Goal: Information Seeking & Learning: Find specific fact

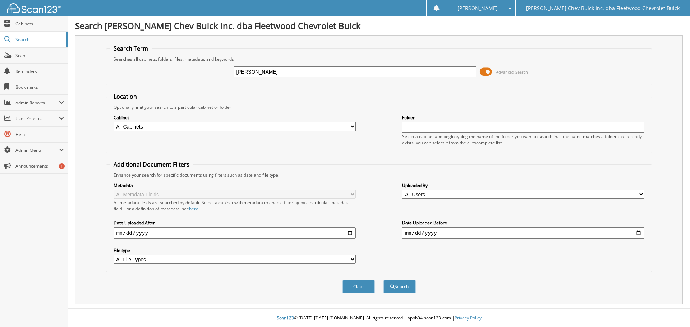
type input "[PERSON_NAME]"
click at [351, 127] on select "All Cabinets A/P BILL OF LADINGS BIRD DOG REF'S BUYBACKS CENSUS BUREAU CHARGE A…" at bounding box center [234, 126] width 242 height 9
select select "10316"
click at [113, 122] on select "All Cabinets A/P BILL OF LADINGS BIRD DOG REF'S BUYBACKS CENSUS BUREAU CHARGE A…" at bounding box center [234, 126] width 242 height 9
click at [392, 287] on span "submit" at bounding box center [392, 287] width 4 height 4
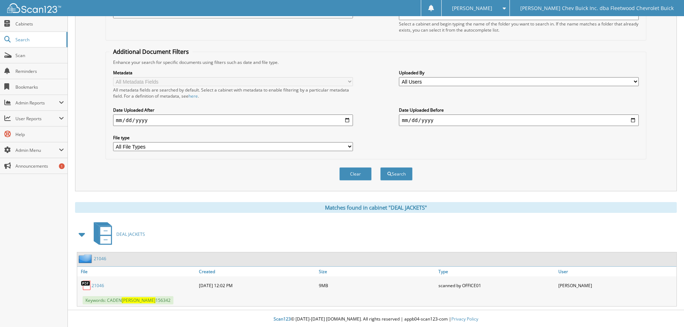
scroll to position [114, 0]
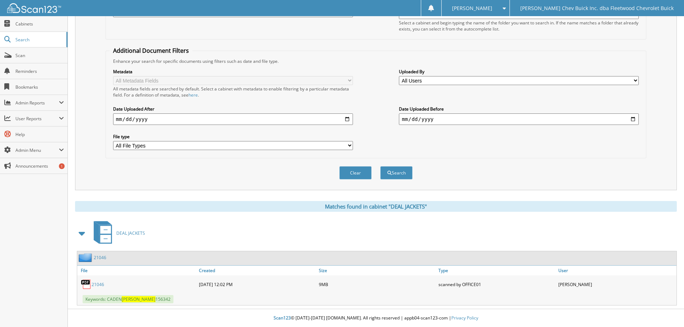
click at [99, 286] on link "21046" at bounding box center [98, 285] width 13 height 6
click at [42, 9] on img at bounding box center [34, 8] width 54 height 10
